Goal: Communication & Community: Answer question/provide support

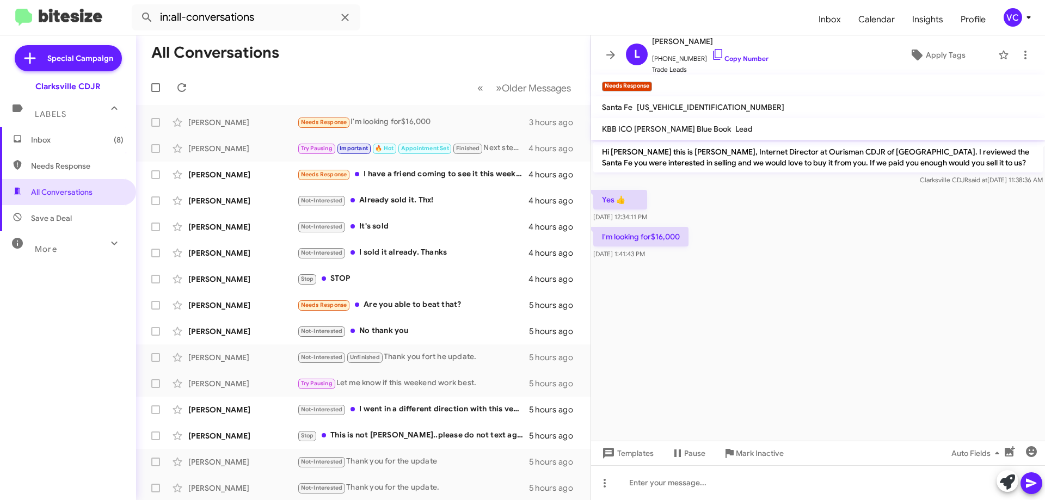
click at [877, 314] on cdk-virtual-scroll-viewport "Hi [PERSON_NAME] this is [PERSON_NAME], Internet Director at Ourisman CDJR of […" at bounding box center [818, 290] width 454 height 301
click at [873, 306] on cdk-virtual-scroll-viewport "Hi [PERSON_NAME] this is [PERSON_NAME], Internet Director at Ourisman CDJR of […" at bounding box center [818, 290] width 454 height 301
click at [854, 269] on div at bounding box center [818, 266] width 454 height 8
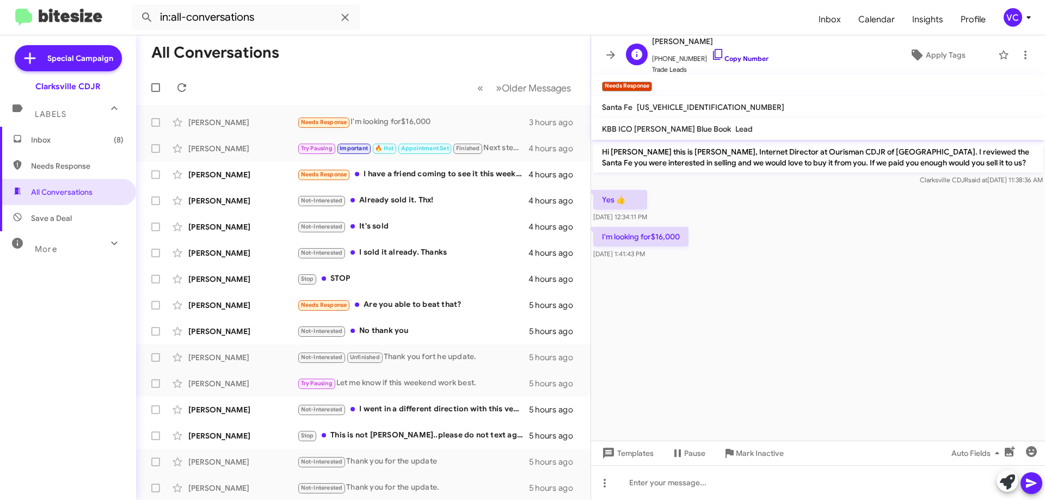
click at [726, 60] on link "Copy Number" at bounding box center [739, 58] width 57 height 8
click at [733, 266] on div at bounding box center [818, 266] width 454 height 8
click at [716, 266] on div at bounding box center [818, 266] width 454 height 8
click at [722, 268] on div at bounding box center [818, 266] width 454 height 8
click at [739, 192] on div "Yes 👍 [DATE] 12:34:11 PM" at bounding box center [818, 206] width 454 height 37
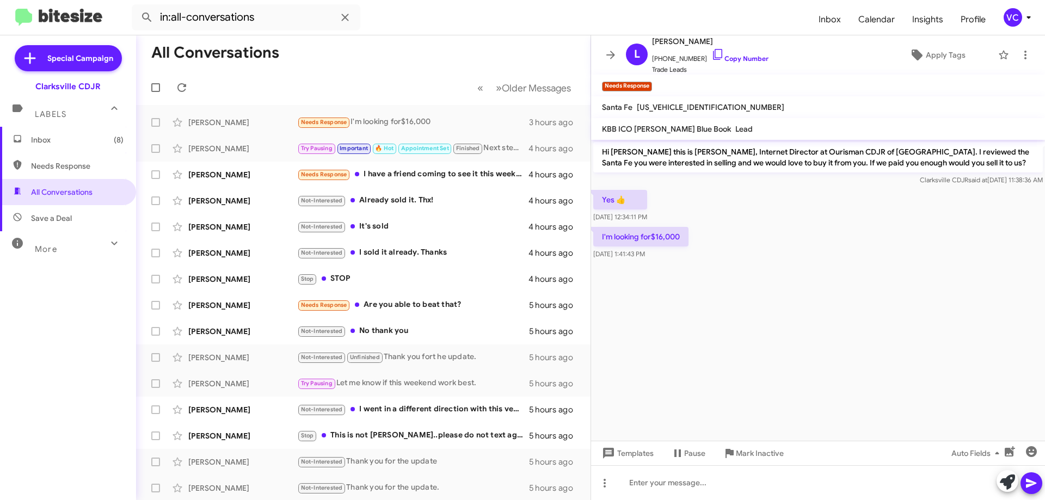
click at [862, 349] on cdk-virtual-scroll-viewport "Hi [PERSON_NAME] this is [PERSON_NAME], Internet Director at Ourisman CDJR of […" at bounding box center [818, 290] width 454 height 301
click at [752, 56] on link "Copy Number" at bounding box center [739, 58] width 57 height 8
click at [642, 316] on cdk-virtual-scroll-viewport "Hi [PERSON_NAME] this is [PERSON_NAME], Internet Director at Ourisman CDJR of […" at bounding box center [818, 290] width 454 height 301
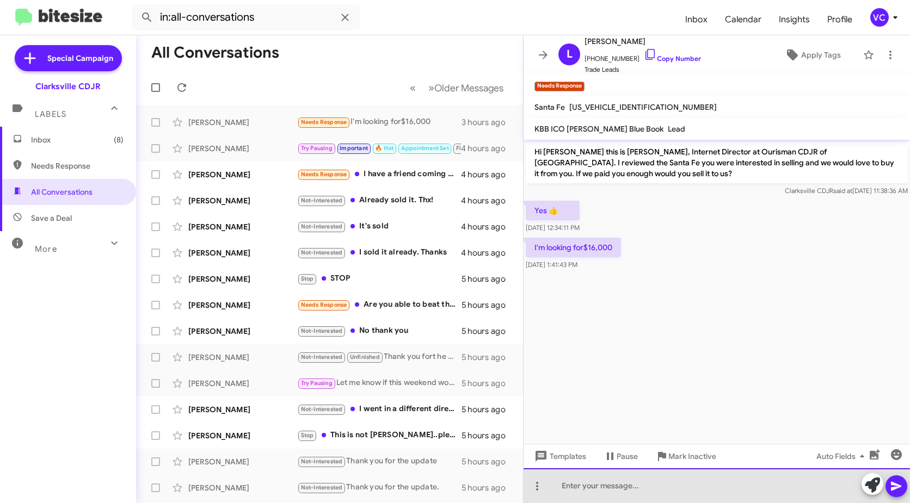
click at [631, 489] on div at bounding box center [717, 486] width 386 height 35
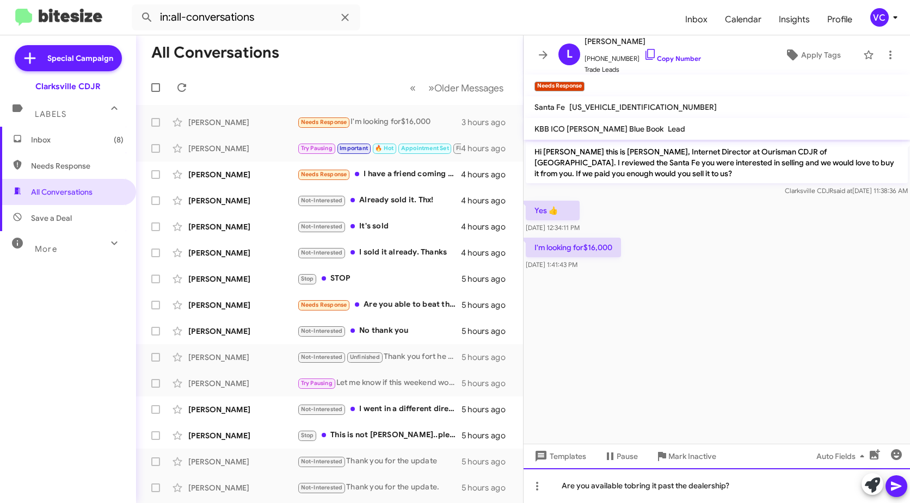
click at [628, 485] on div "Are you available tobring it past the dealership?" at bounding box center [717, 486] width 386 height 35
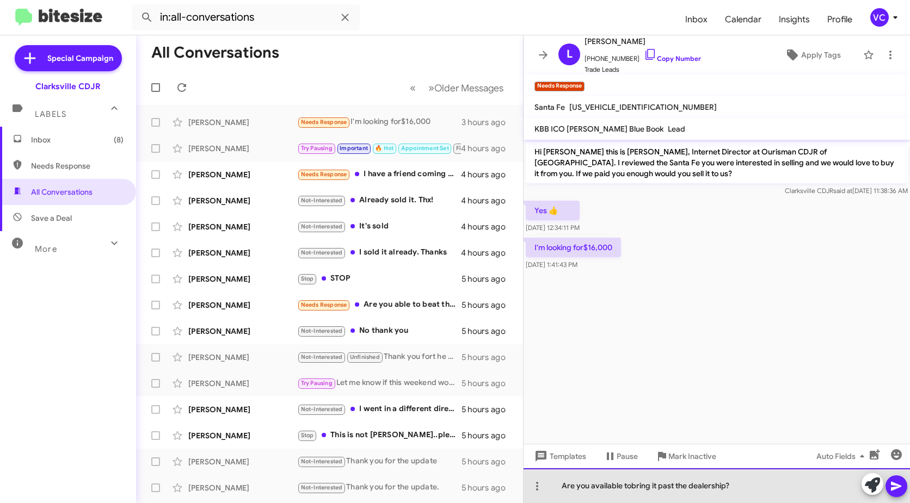
click at [632, 486] on div "Are you available tobring it past the dealership?" at bounding box center [717, 486] width 386 height 35
click at [772, 486] on div "Are you available to bring it past the dealership?" at bounding box center [717, 486] width 386 height 35
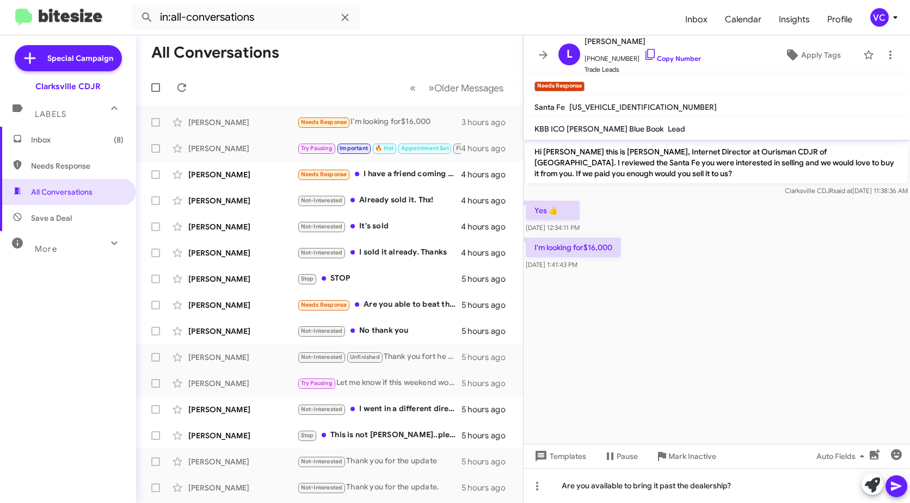
click at [896, 487] on icon at bounding box center [896, 486] width 10 height 9
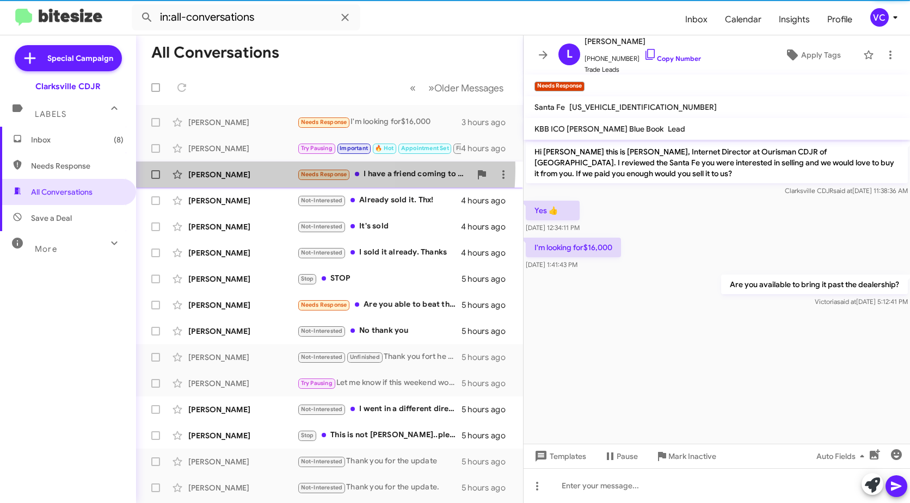
click at [248, 168] on div "[PERSON_NAME] Needs Response I have a friend coming to see it this weekend if i…" at bounding box center [330, 175] width 370 height 22
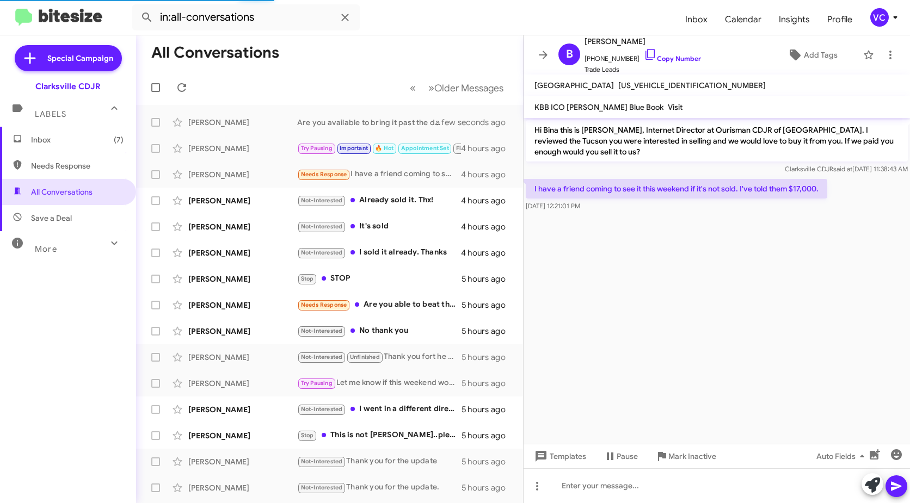
click at [638, 355] on cdk-virtual-scroll-viewport "Hi Bina this is [PERSON_NAME], Internet Director at Ourisman CDJR of [GEOGRAPHI…" at bounding box center [717, 281] width 386 height 326
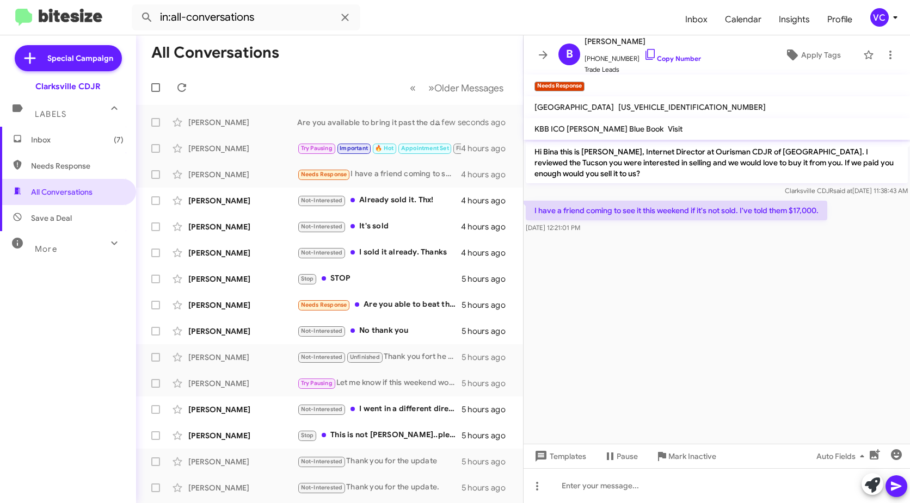
click at [723, 365] on cdk-virtual-scroll-viewport "Hi Bina this is [PERSON_NAME], Internet Director at Ourisman CDJR of [GEOGRAPHI…" at bounding box center [717, 292] width 386 height 304
click at [680, 174] on p "Hi Bina this is [PERSON_NAME], Internet Director at Ourisman CDJR of [GEOGRAPHI…" at bounding box center [717, 162] width 382 height 41
click at [736, 319] on cdk-virtual-scroll-viewport "Hi Bina this is [PERSON_NAME], Internet Director at Ourisman CDJR of [GEOGRAPHI…" at bounding box center [717, 292] width 386 height 304
click at [671, 51] on span "[PHONE_NUMBER] Copy Number" at bounding box center [643, 56] width 116 height 16
click at [672, 57] on link "Copy Number" at bounding box center [672, 58] width 57 height 8
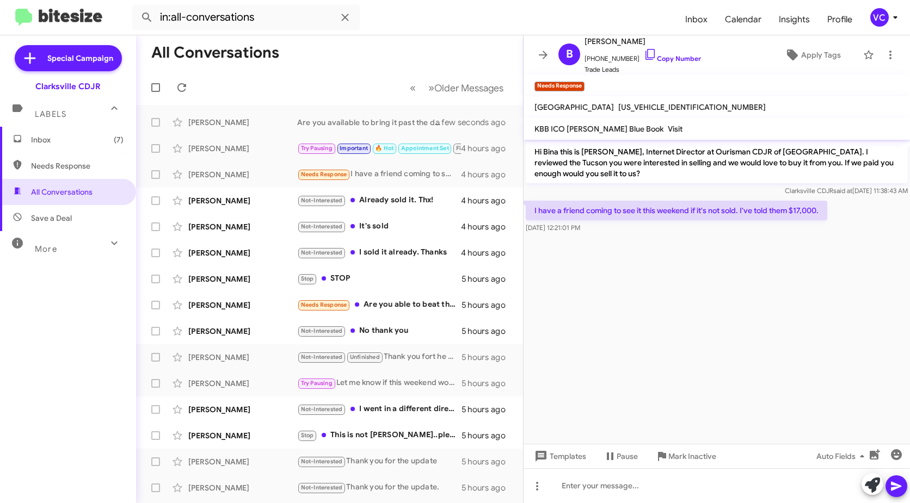
click at [646, 354] on cdk-virtual-scroll-viewport "Hi Bina this is [PERSON_NAME], Internet Director at Ourisman CDJR of [GEOGRAPHI…" at bounding box center [717, 292] width 386 height 304
click at [618, 106] on span "[US_VEHICLE_IDENTIFICATION_NUMBER]" at bounding box center [692, 107] width 148 height 10
click at [618, 105] on span "[US_VEHICLE_IDENTIFICATION_NUMBER]" at bounding box center [692, 107] width 148 height 10
drag, startPoint x: 703, startPoint y: 407, endPoint x: 673, endPoint y: 396, distance: 32.2
click at [683, 408] on cdk-virtual-scroll-viewport "Hi Bina this is [PERSON_NAME], Internet Director at Ourisman CDJR of [GEOGRAPHI…" at bounding box center [717, 292] width 386 height 304
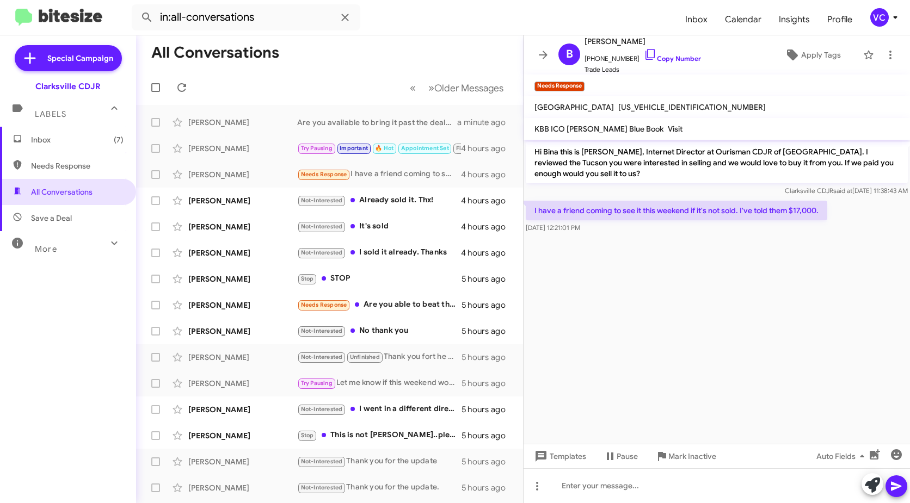
click at [782, 334] on cdk-virtual-scroll-viewport "Hi Bina this is [PERSON_NAME], Internet Director at Ourisman CDJR of [GEOGRAPHI…" at bounding box center [717, 292] width 386 height 304
click at [781, 332] on cdk-virtual-scroll-viewport "Hi Bina this is [PERSON_NAME], Internet Director at Ourisman CDJR of [GEOGRAPHI…" at bounding box center [717, 292] width 386 height 304
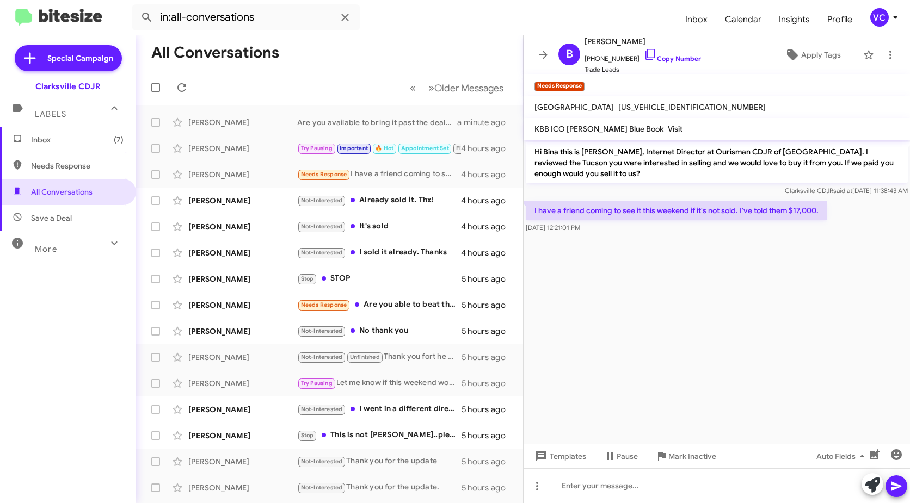
click at [779, 336] on cdk-virtual-scroll-viewport "Hi Bina this is [PERSON_NAME], Internet Director at Ourisman CDJR of [GEOGRAPHI…" at bounding box center [717, 292] width 386 height 304
click at [779, 337] on cdk-virtual-scroll-viewport "Hi Bina this is [PERSON_NAME], Internet Director at Ourisman CDJR of [GEOGRAPHI…" at bounding box center [717, 292] width 386 height 304
click at [779, 338] on cdk-virtual-scroll-viewport "Hi Bina this is [PERSON_NAME], Internet Director at Ourisman CDJR of [GEOGRAPHI…" at bounding box center [717, 292] width 386 height 304
click at [780, 338] on cdk-virtual-scroll-viewport "Hi Bina this is [PERSON_NAME], Internet Director at Ourisman CDJR of [GEOGRAPHI…" at bounding box center [717, 292] width 386 height 304
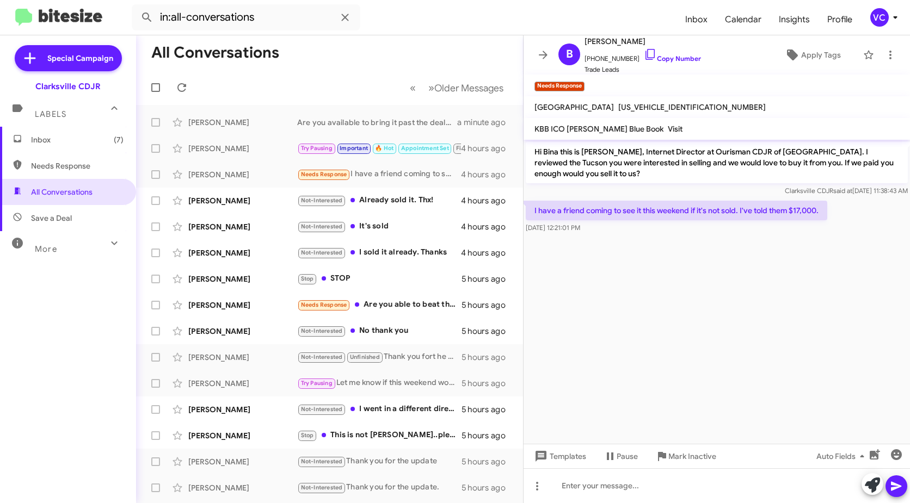
click at [610, 248] on cdk-virtual-scroll-viewport "Hi Bina this is [PERSON_NAME], Internet Director at Ourisman CDJR of [GEOGRAPHI…" at bounding box center [717, 292] width 386 height 304
drag, startPoint x: 629, startPoint y: 207, endPoint x: 709, endPoint y: 210, distance: 80.1
click at [705, 213] on p "I have a friend coming to see it this weekend if it's not sold. I've told them …" at bounding box center [677, 211] width 302 height 20
click at [744, 255] on cdk-virtual-scroll-viewport "Hi Bina this is [PERSON_NAME], Internet Director at Ourisman CDJR of [GEOGRAPHI…" at bounding box center [717, 292] width 386 height 304
drag, startPoint x: 684, startPoint y: 219, endPoint x: 796, endPoint y: 234, distance: 113.6
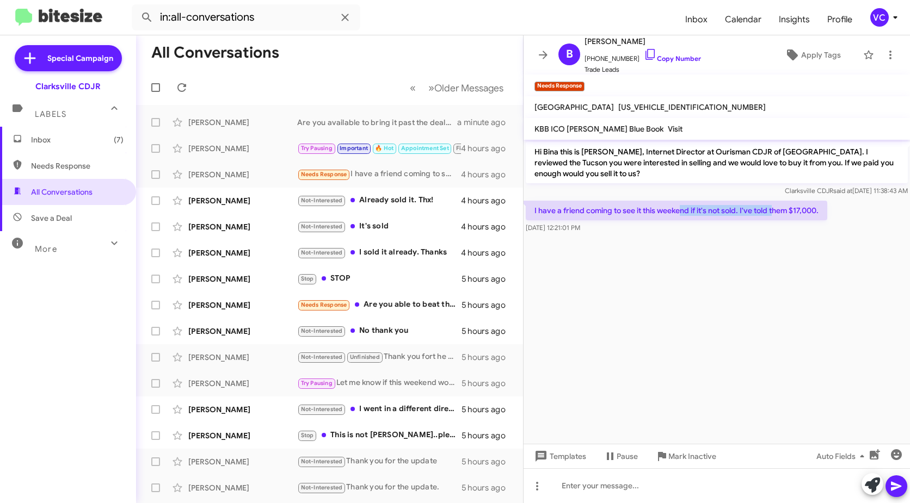
click at [779, 217] on p "I have a friend coming to see it this weekend if it's not sold. I've told them …" at bounding box center [677, 211] width 302 height 20
click at [835, 355] on cdk-virtual-scroll-viewport "Hi Bina this is [PERSON_NAME], Internet Director at Ourisman CDJR of [GEOGRAPHI…" at bounding box center [717, 292] width 386 height 304
drag, startPoint x: 777, startPoint y: 400, endPoint x: 770, endPoint y: 397, distance: 7.3
click at [774, 401] on cdk-virtual-scroll-viewport "Hi Bina this is [PERSON_NAME], Internet Director at Ourisman CDJR of [GEOGRAPHI…" at bounding box center [717, 292] width 386 height 304
drag, startPoint x: 728, startPoint y: 208, endPoint x: 911, endPoint y: 210, distance: 182.9
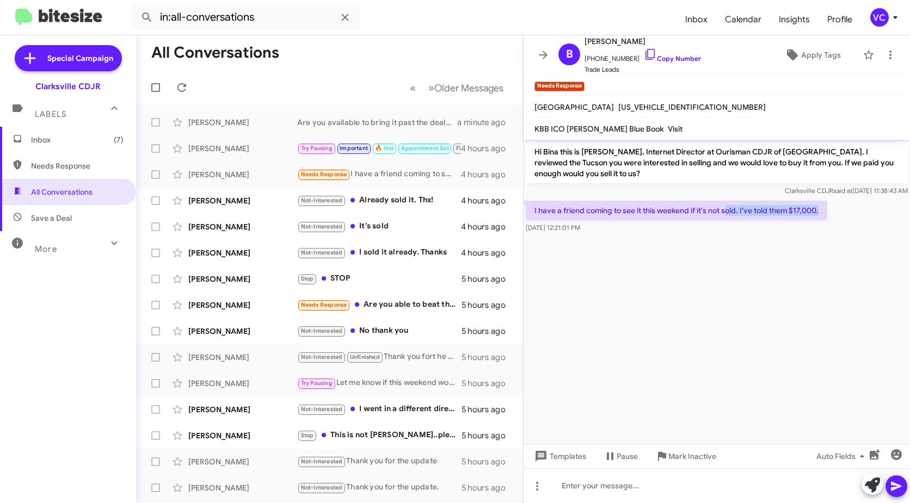
click at [910, 210] on html "in:all-conversations Inbox Calendar Insights Profile VC Special Campaign Clarks…" at bounding box center [455, 251] width 910 height 503
click at [728, 350] on cdk-virtual-scroll-viewport "Hi Bina this is [PERSON_NAME], Internet Director at Ourisman CDJR of [GEOGRAPHI…" at bounding box center [717, 292] width 386 height 304
drag, startPoint x: 718, startPoint y: 333, endPoint x: 723, endPoint y: 324, distance: 9.3
click at [717, 331] on cdk-virtual-scroll-viewport "Hi Bina this is [PERSON_NAME], Internet Director at Ourisman CDJR of [GEOGRAPHI…" at bounding box center [717, 292] width 386 height 304
click at [662, 494] on div at bounding box center [717, 486] width 386 height 35
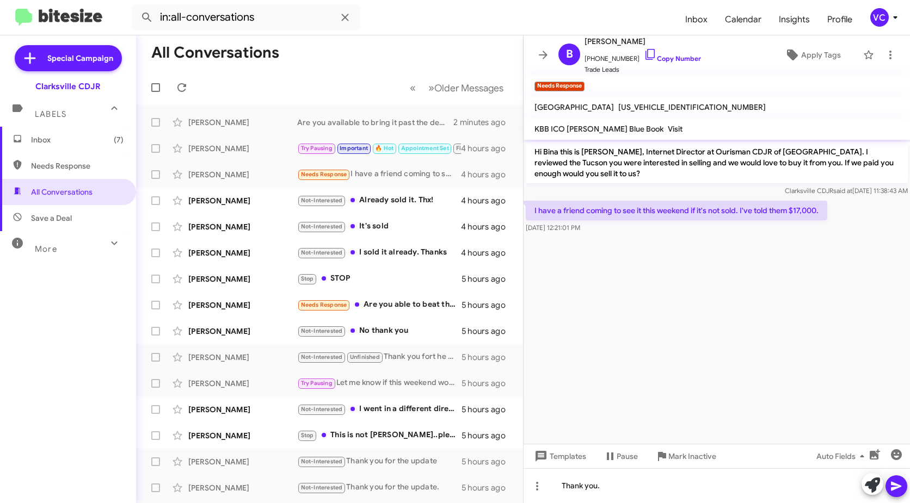
click at [907, 476] on div at bounding box center [885, 486] width 46 height 24
click at [899, 490] on icon at bounding box center [896, 486] width 13 height 13
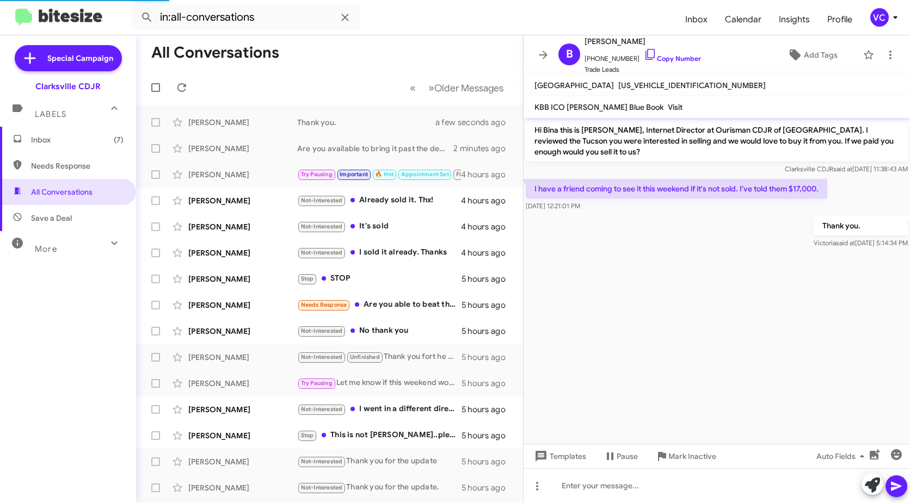
click at [681, 277] on cdk-virtual-scroll-viewport "Hi Bina this is [PERSON_NAME], Internet Director at Ourisman CDJR of [GEOGRAPHI…" at bounding box center [717, 281] width 386 height 326
click at [254, 173] on div "[PERSON_NAME]" at bounding box center [242, 174] width 109 height 11
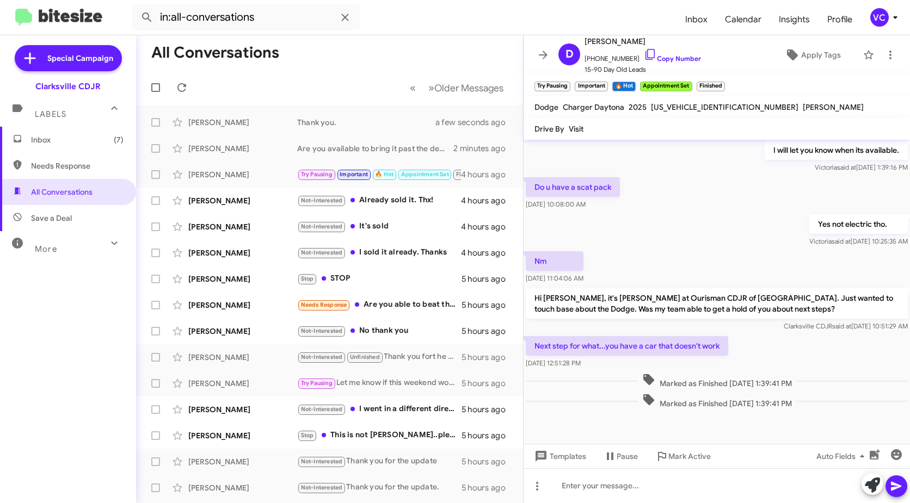
click at [656, 437] on div at bounding box center [717, 438] width 386 height 54
click at [689, 223] on div "Yes not electric tho. [PERSON_NAME] said at [DATE] 10:25:35 AM" at bounding box center [717, 230] width 386 height 37
click at [248, 208] on div "[PERSON_NAME] Not-Interested Already sold it. Thx! 4 hours ago" at bounding box center [330, 201] width 370 height 22
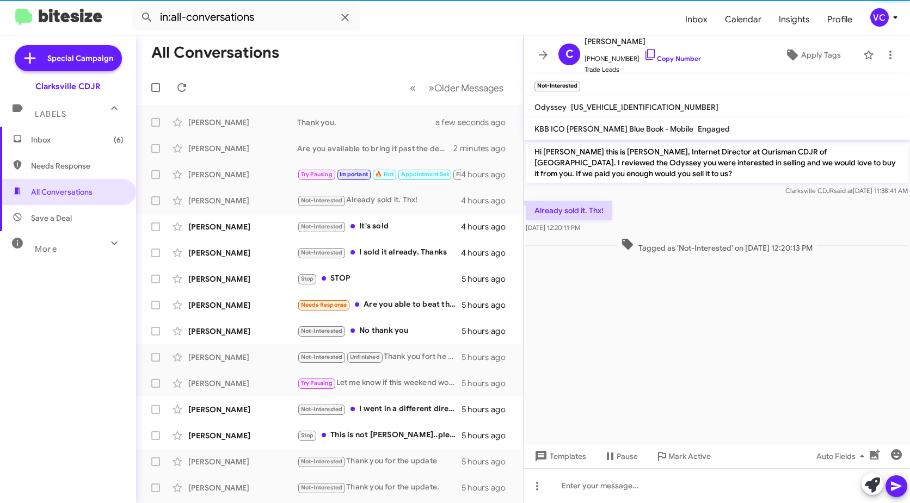
click at [738, 333] on cdk-virtual-scroll-viewport "Hi [PERSON_NAME] this is [PERSON_NAME], Internet Director at Ourisman CDJR of […" at bounding box center [717, 292] width 386 height 304
click at [746, 211] on div "Already sold it. Thx! [DATE] 12:20:11 PM" at bounding box center [717, 217] width 386 height 37
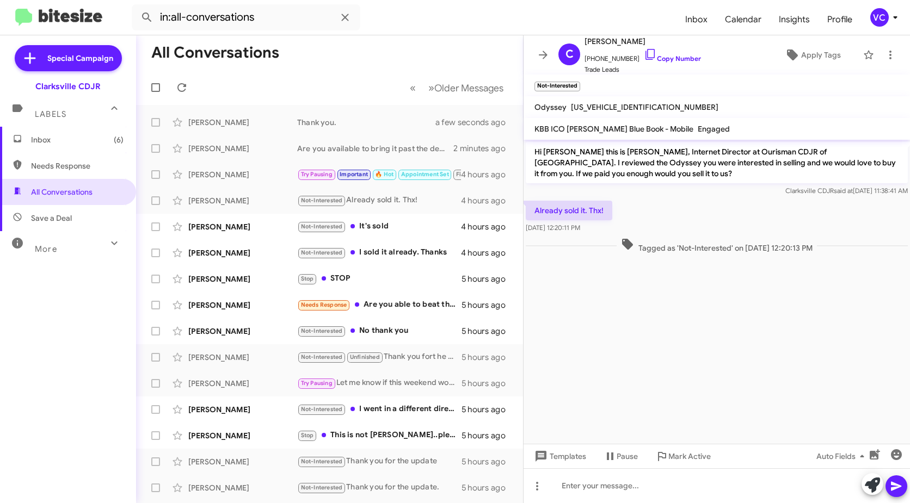
drag, startPoint x: 737, startPoint y: 315, endPoint x: 757, endPoint y: 179, distance: 137.6
click at [740, 316] on cdk-virtual-scroll-viewport "Hi [PERSON_NAME] this is [PERSON_NAME], Internet Director at Ourisman CDJR of […" at bounding box center [717, 292] width 386 height 304
click at [681, 61] on link "Copy Number" at bounding box center [672, 58] width 57 height 8
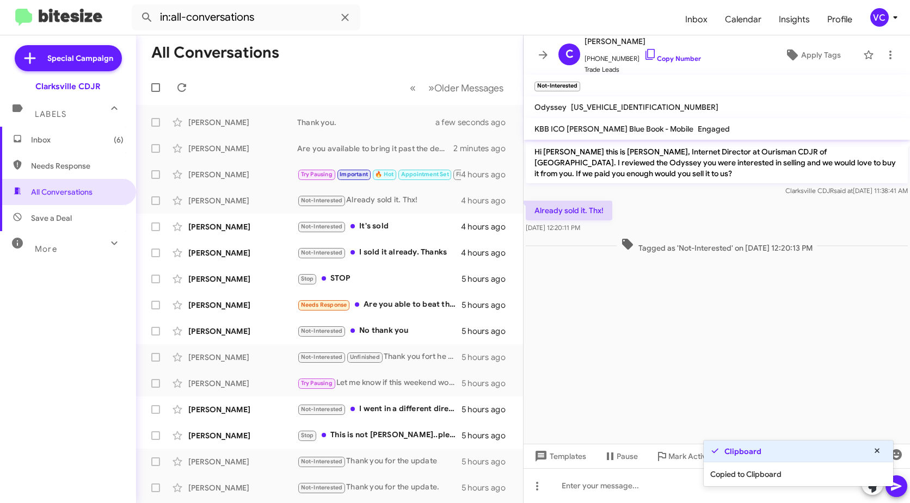
drag, startPoint x: 615, startPoint y: 322, endPoint x: 580, endPoint y: 295, distance: 43.9
click at [617, 322] on cdk-virtual-scroll-viewport "Hi [PERSON_NAME] this is [PERSON_NAME], Internet Director at Ourisman CDJR of […" at bounding box center [717, 292] width 386 height 304
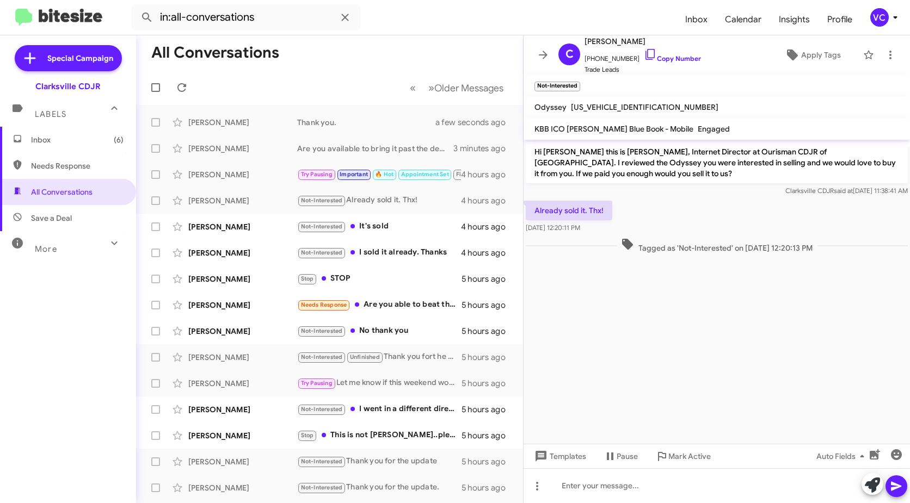
click at [710, 331] on cdk-virtual-scroll-viewport "Hi [PERSON_NAME] this is [PERSON_NAME], Internet Director at Ourisman CDJR of […" at bounding box center [717, 292] width 386 height 304
click at [726, 193] on div "Clarksville CDJR said at [DATE] 11:38:41 AM" at bounding box center [717, 191] width 382 height 11
click at [247, 231] on div "[PERSON_NAME]" at bounding box center [242, 227] width 109 height 11
click at [660, 54] on span "[PHONE_NUMBER] Copy Number" at bounding box center [643, 56] width 116 height 16
click at [663, 60] on link "Copy Number" at bounding box center [672, 58] width 57 height 8
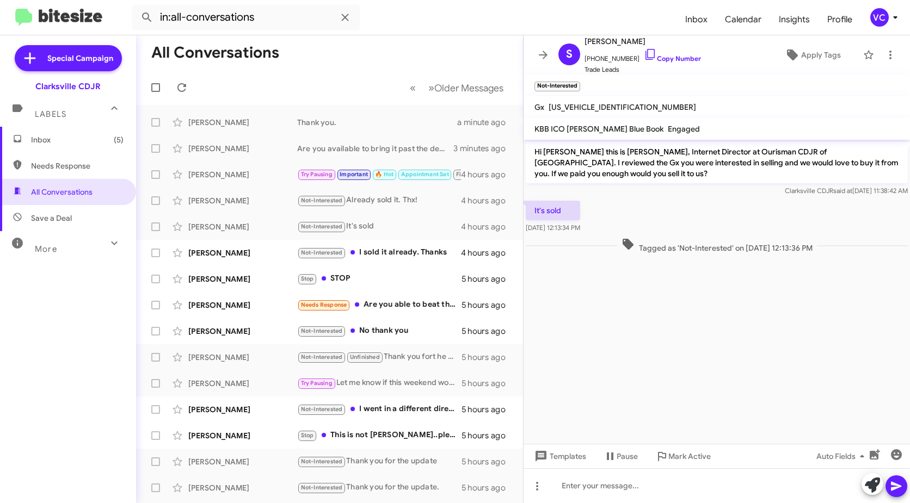
click at [677, 316] on cdk-virtual-scroll-viewport "Hi [PERSON_NAME] this is [PERSON_NAME], Internet Director at Ourisman CDJR of […" at bounding box center [717, 292] width 386 height 304
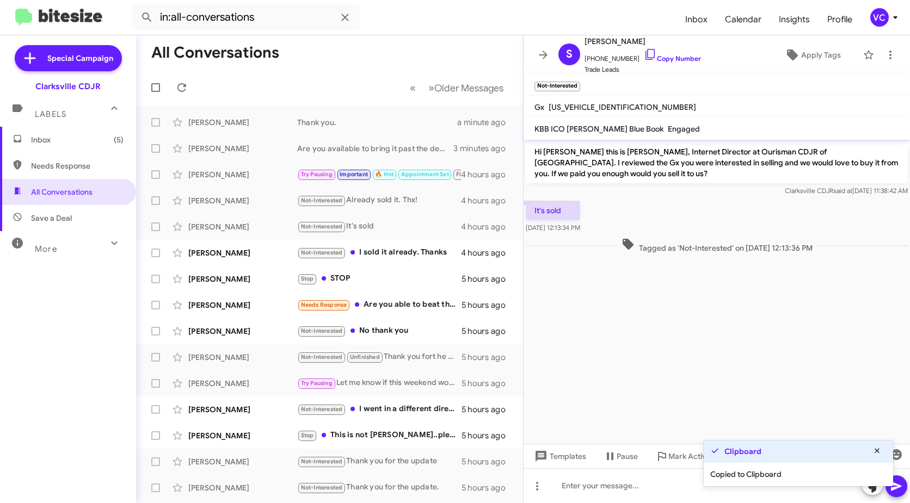
drag, startPoint x: 713, startPoint y: 206, endPoint x: 683, endPoint y: 268, distance: 69.6
click at [713, 205] on div "It's sold [DATE] 12:13:34 PM" at bounding box center [717, 217] width 386 height 37
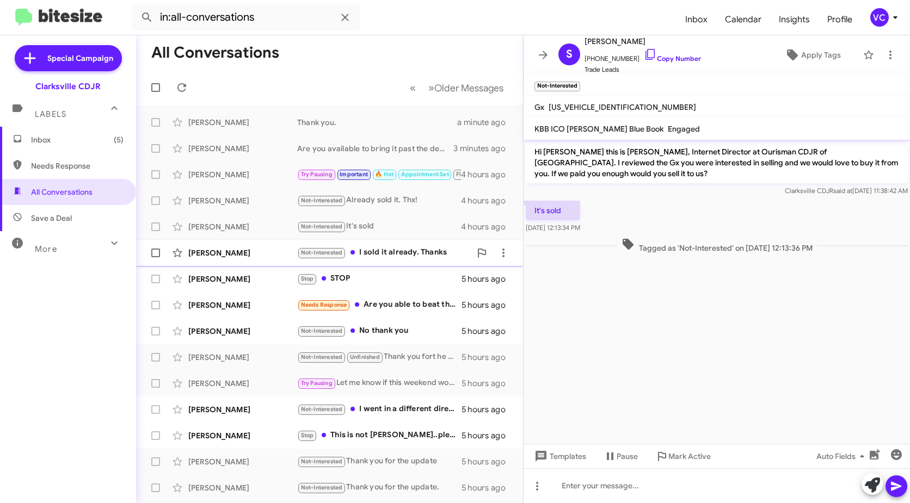
click at [214, 255] on div "[PERSON_NAME]" at bounding box center [242, 253] width 109 height 11
click at [780, 213] on div "I sold it already. Thanks [DATE] 12:11:25 PM" at bounding box center [717, 217] width 386 height 37
click at [265, 279] on div "[PERSON_NAME]" at bounding box center [242, 279] width 109 height 11
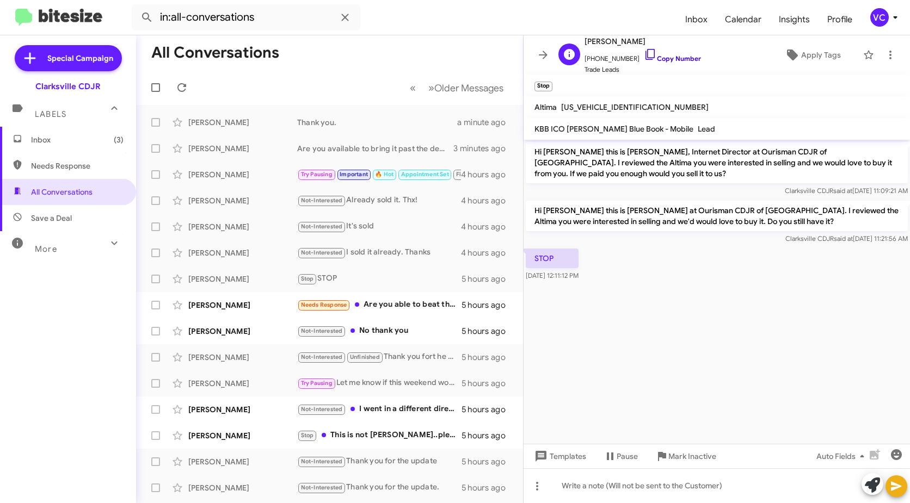
click at [667, 62] on link "Copy Number" at bounding box center [672, 58] width 57 height 8
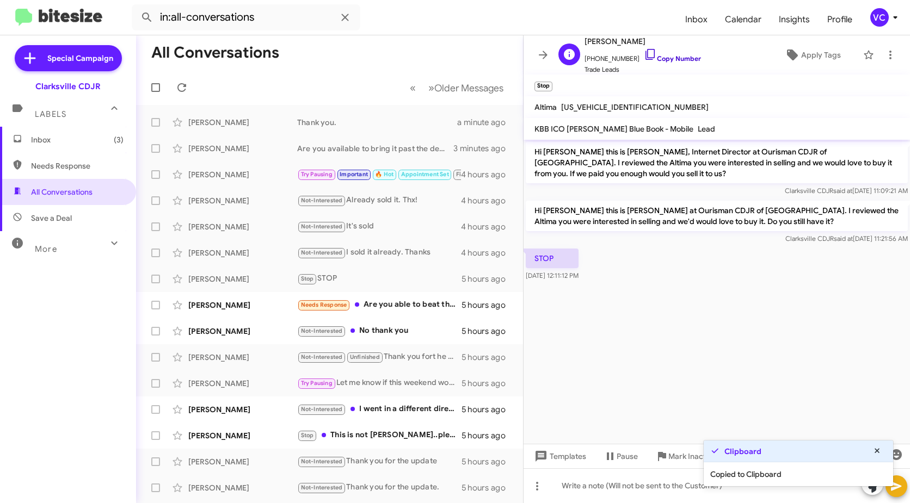
click at [671, 57] on link "Copy Number" at bounding box center [672, 58] width 57 height 8
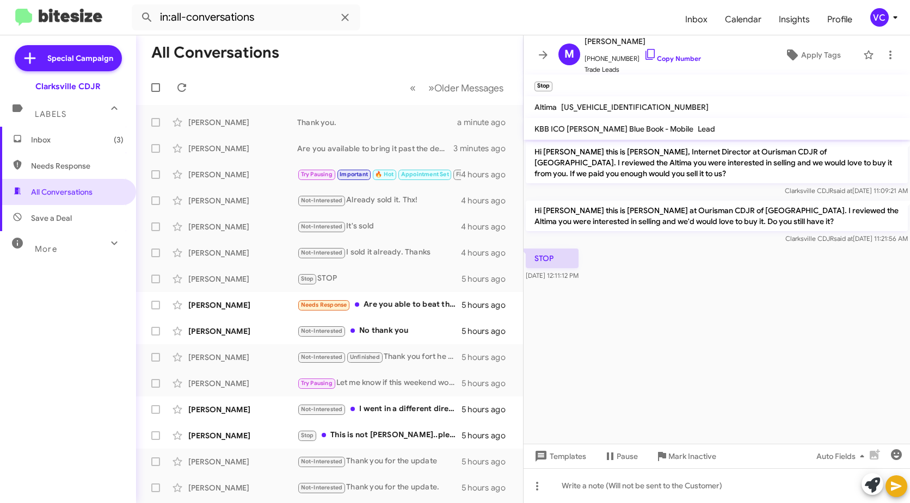
drag, startPoint x: 691, startPoint y: 316, endPoint x: 671, endPoint y: 321, distance: 20.6
click at [691, 316] on cdk-virtual-scroll-viewport "Hi [PERSON_NAME] this is [PERSON_NAME], Internet Director at Ourisman CDJR of […" at bounding box center [717, 292] width 386 height 304
click at [695, 349] on cdk-virtual-scroll-viewport "Hi [PERSON_NAME] this is [PERSON_NAME], Internet Director at Ourisman CDJR of […" at bounding box center [717, 292] width 386 height 304
click at [383, 307] on div "Needs Response Are you able to beat that?" at bounding box center [384, 305] width 174 height 13
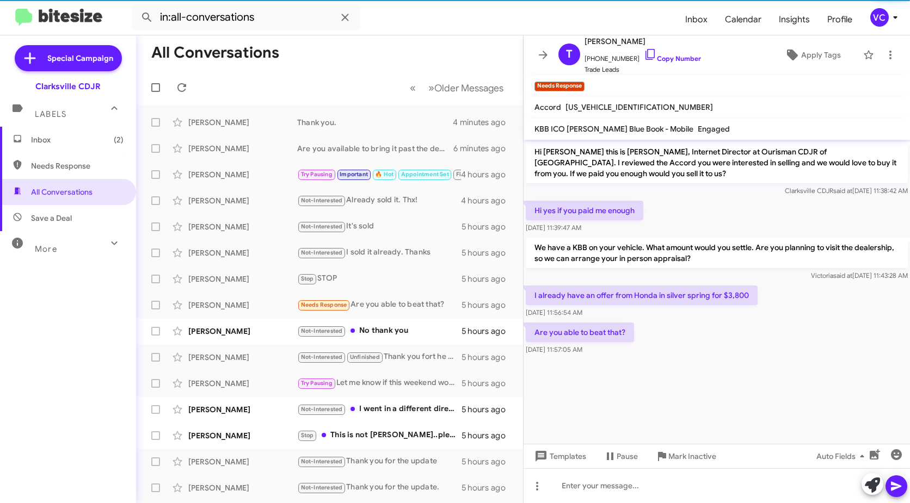
click at [842, 368] on div at bounding box center [717, 365] width 386 height 14
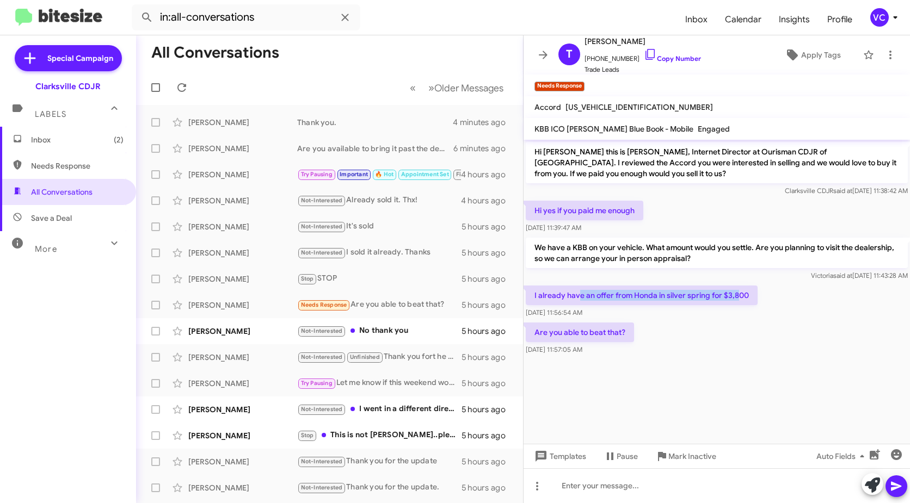
drag, startPoint x: 605, startPoint y: 291, endPoint x: 779, endPoint y: 305, distance: 175.3
click at [775, 304] on div "I already have an offer from Honda in silver spring for $3,800 [DATE] 11:56:54 …" at bounding box center [717, 302] width 386 height 37
click at [838, 342] on div "Are you able to beat that? [DATE] 11:57:05 AM" at bounding box center [717, 339] width 386 height 37
click at [804, 353] on div "Are you able to beat that? [DATE] 11:57:05 AM" at bounding box center [717, 339] width 386 height 37
click at [797, 353] on div "Are you able to beat that? [DATE] 11:57:05 AM" at bounding box center [717, 339] width 386 height 37
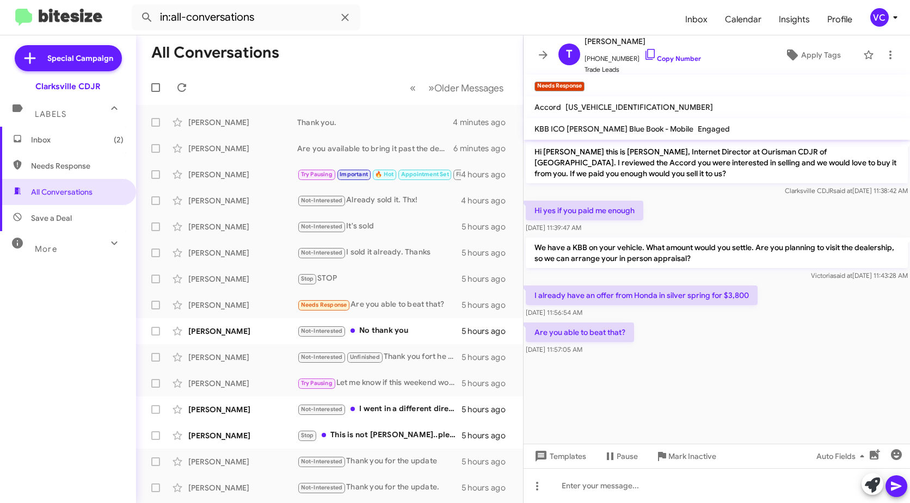
click at [684, 346] on div "Are you able to beat that? [DATE] 11:57:05 AM" at bounding box center [717, 339] width 386 height 37
click at [739, 205] on div "Hi yes if you paid me enough [DATE] 11:39:47 AM" at bounding box center [717, 217] width 386 height 37
drag, startPoint x: 727, startPoint y: 380, endPoint x: 716, endPoint y: 327, distance: 54.4
click at [726, 381] on cdk-virtual-scroll-viewport "Hi [PERSON_NAME] this is [PERSON_NAME], Internet Director at Ourisman CDJR of […" at bounding box center [717, 292] width 386 height 304
click at [724, 193] on div "Clarksville CDJR said at [DATE] 11:38:42 AM" at bounding box center [717, 191] width 382 height 11
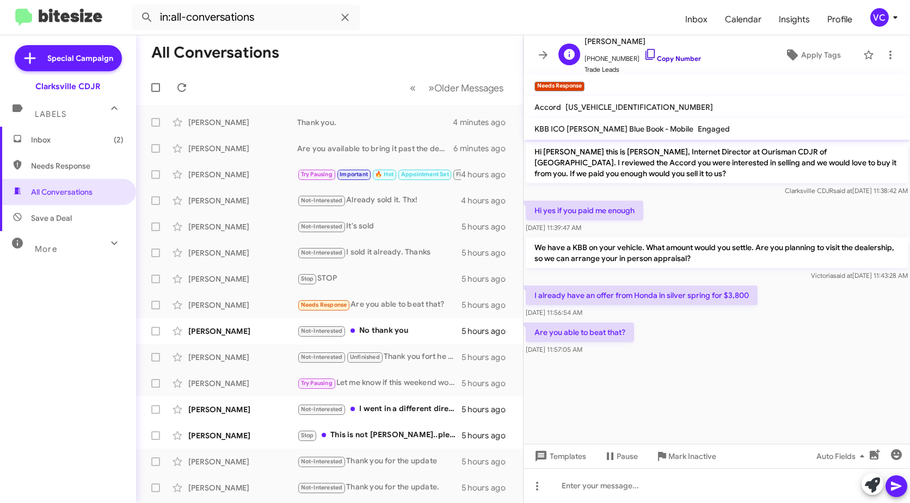
click at [670, 62] on link "Copy Number" at bounding box center [672, 58] width 57 height 8
click at [797, 367] on div at bounding box center [717, 365] width 386 height 14
click at [796, 376] on cdk-virtual-scroll-viewport "Hi [PERSON_NAME] this is [PERSON_NAME], Internet Director at Ourisman CDJR of […" at bounding box center [717, 292] width 386 height 304
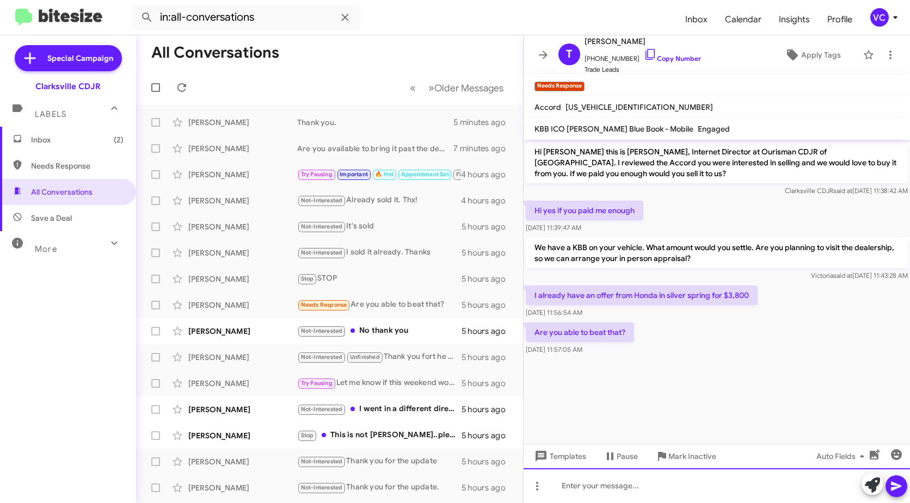
click at [627, 488] on div at bounding box center [717, 486] width 386 height 35
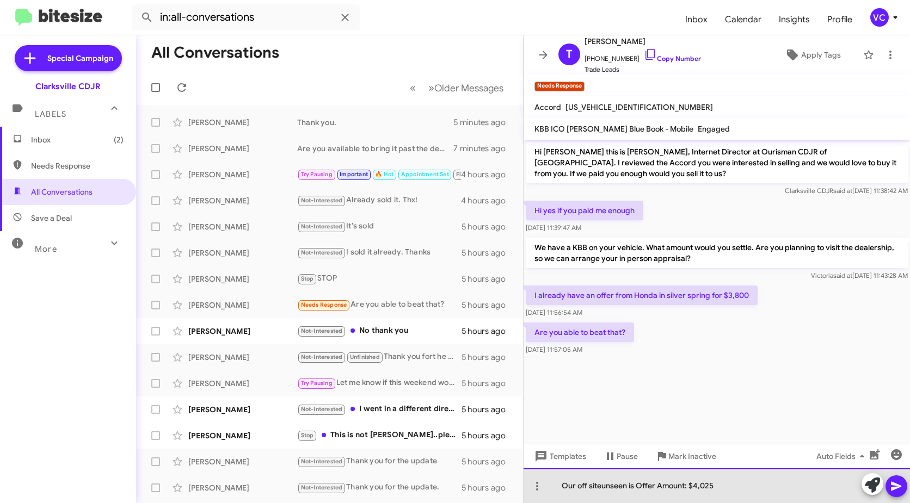
click at [600, 486] on div "Our off siteunseen is Offer Amount: $4,025" at bounding box center [717, 486] width 386 height 35
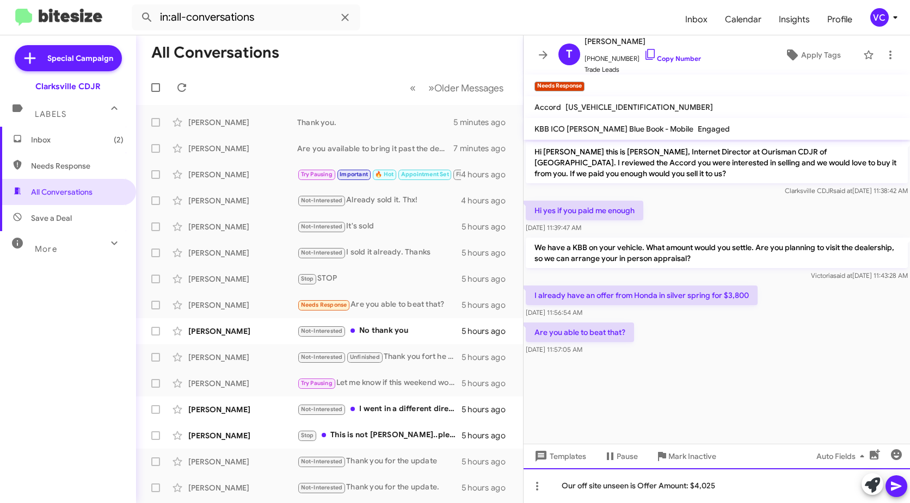
click at [776, 481] on div "Our off site unseen is Offer Amount: $4,025" at bounding box center [717, 486] width 386 height 35
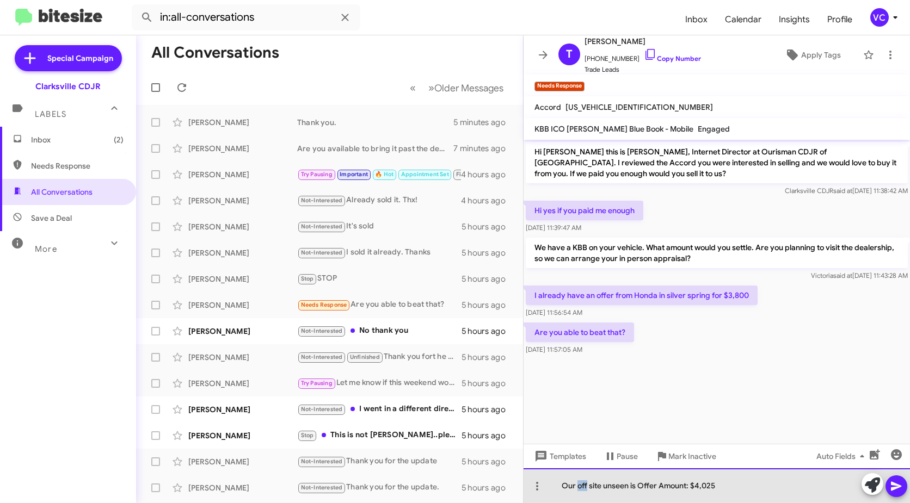
drag, startPoint x: 588, startPoint y: 487, endPoint x: 576, endPoint y: 484, distance: 11.8
click at [576, 484] on div "Our off site unseen is Offer Amount: $4,025" at bounding box center [717, 486] width 386 height 35
click at [743, 480] on div "Our site unseen is Offer Amount: $4,025" at bounding box center [717, 486] width 386 height 35
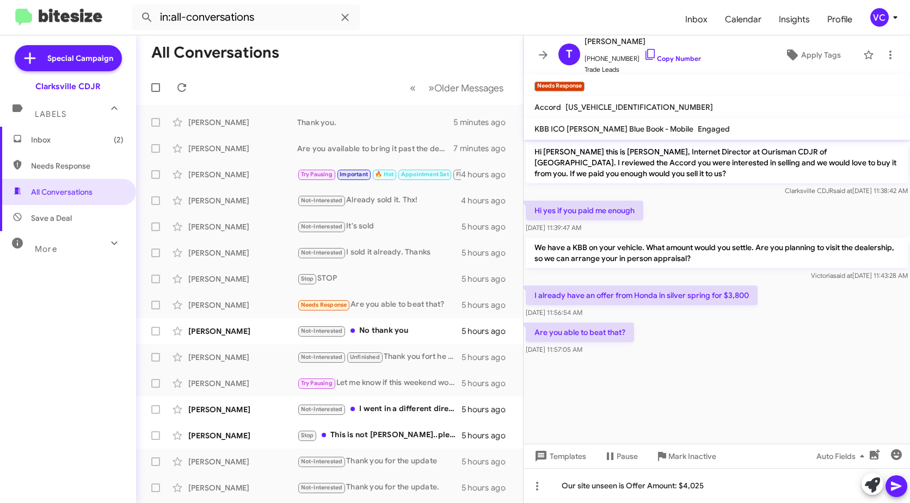
click at [886, 489] on button at bounding box center [897, 487] width 22 height 22
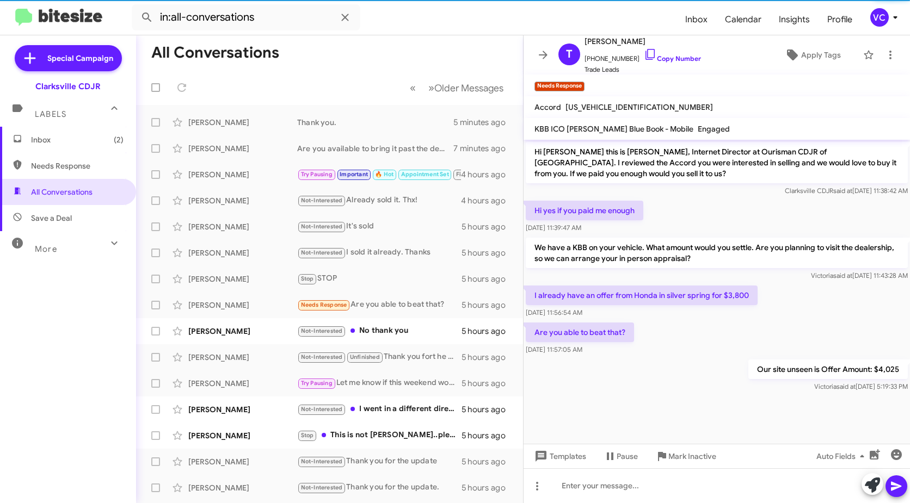
click at [715, 359] on div "Our site unseen is Offer Amount: $4,025 [PERSON_NAME] said at [DATE] 5:19:33 PM" at bounding box center [717, 376] width 386 height 37
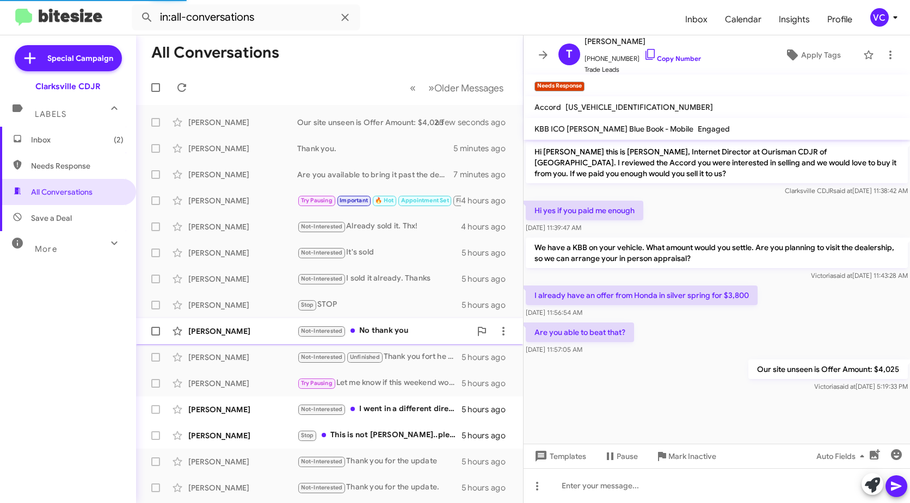
click at [274, 339] on div "[PERSON_NAME] Not-Interested No thank you 5 hours ago" at bounding box center [330, 332] width 370 height 22
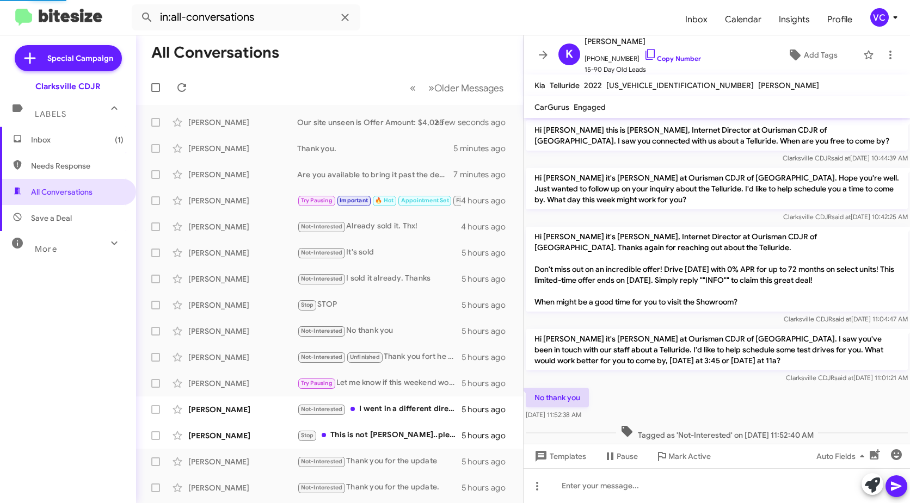
scroll to position [15, 0]
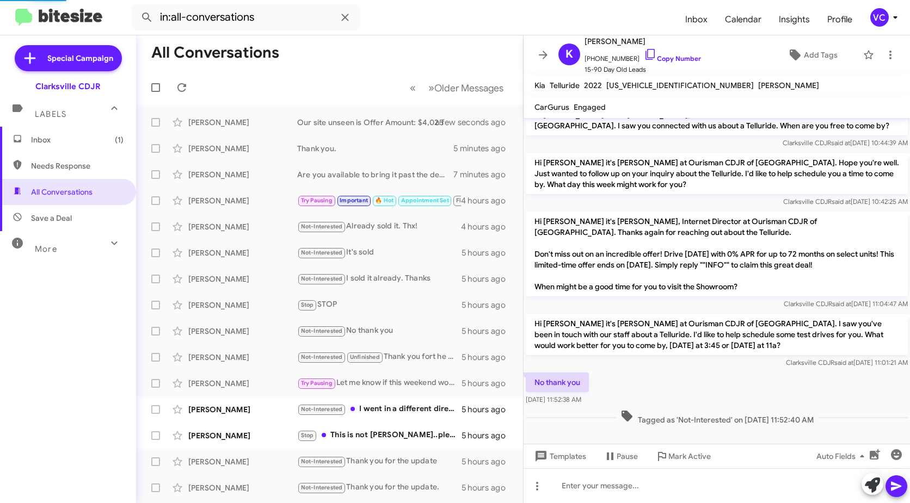
click at [722, 368] on div "Hi [PERSON_NAME] it's [PERSON_NAME] at Ourisman CDJR of [GEOGRAPHIC_DATA]. I sa…" at bounding box center [717, 341] width 382 height 54
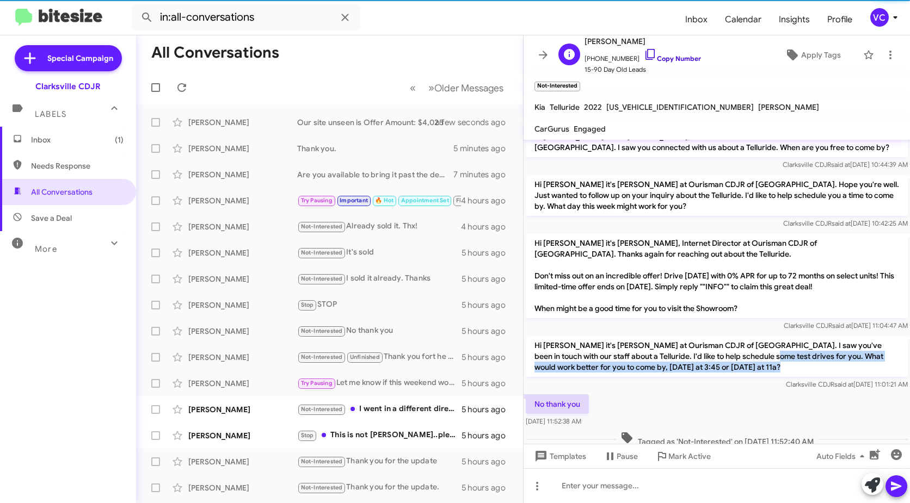
click at [685, 54] on link "Copy Number" at bounding box center [672, 58] width 57 height 8
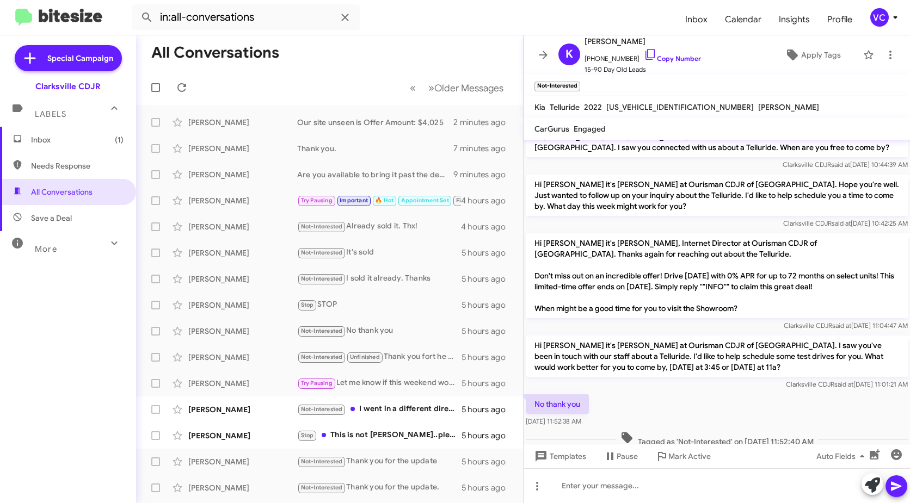
click at [733, 406] on div "No thank you [DATE] 11:52:38 AM" at bounding box center [717, 410] width 386 height 37
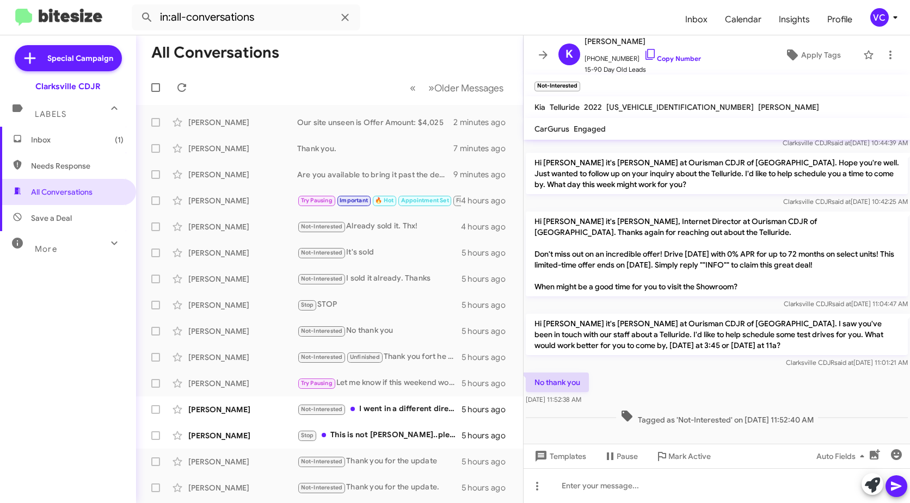
click at [737, 377] on div "No thank you [DATE] 11:52:38 AM" at bounding box center [717, 389] width 386 height 37
click at [716, 439] on div at bounding box center [717, 436] width 386 height 16
click at [727, 372] on div "No thank you [DATE] 11:52:38 AM" at bounding box center [717, 389] width 386 height 37
click at [641, 378] on div "No thank you [DATE] 11:52:38 AM" at bounding box center [717, 389] width 386 height 37
click at [591, 428] on div at bounding box center [717, 436] width 386 height 16
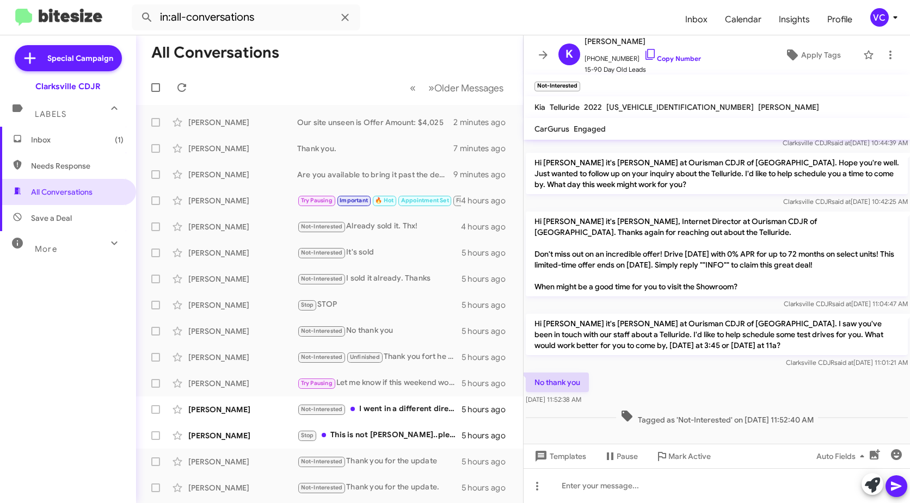
click at [678, 376] on div "No thank you [DATE] 11:52:38 AM" at bounding box center [717, 389] width 386 height 37
click at [585, 418] on div "Tagged as 'Not-Interested' on [DATE] 11:52:40 AM" at bounding box center [717, 418] width 382 height 16
click at [667, 369] on div "Hi [PERSON_NAME] it's [PERSON_NAME] at Ourisman CDJR of [GEOGRAPHIC_DATA]. I sa…" at bounding box center [717, 341] width 386 height 59
click at [681, 351] on p "Hi [PERSON_NAME] it's [PERSON_NAME] at Ourisman CDJR of [GEOGRAPHIC_DATA]. I sa…" at bounding box center [717, 334] width 382 height 41
